Goal: Information Seeking & Learning: Learn about a topic

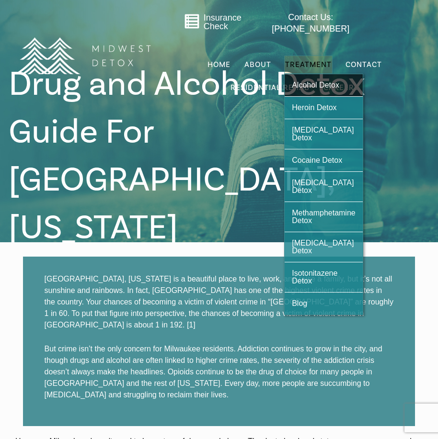
click at [312, 82] on span "Alcohol Detox" at bounding box center [315, 85] width 47 height 8
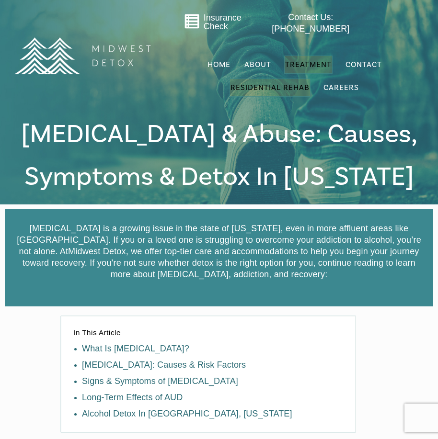
click at [262, 88] on span "Residential Rehab" at bounding box center [269, 88] width 79 height 10
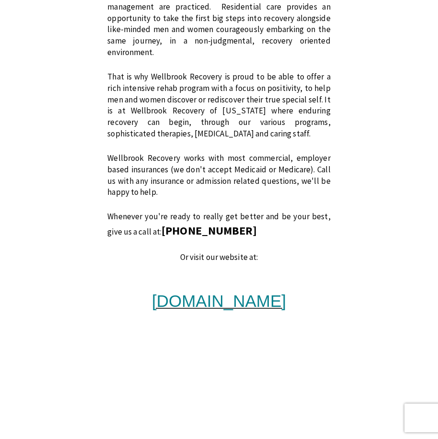
scroll to position [910, 0]
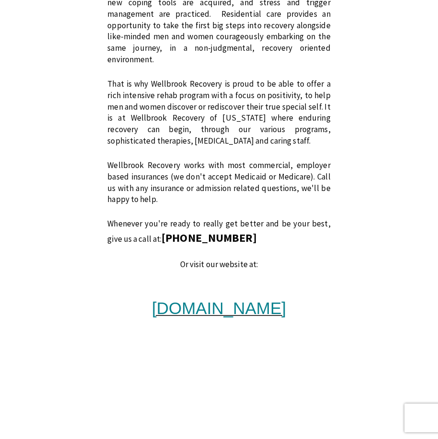
click at [258, 299] on span "www.wellbrookrecovery.com" at bounding box center [219, 308] width 134 height 19
